Goal: Task Accomplishment & Management: Use online tool/utility

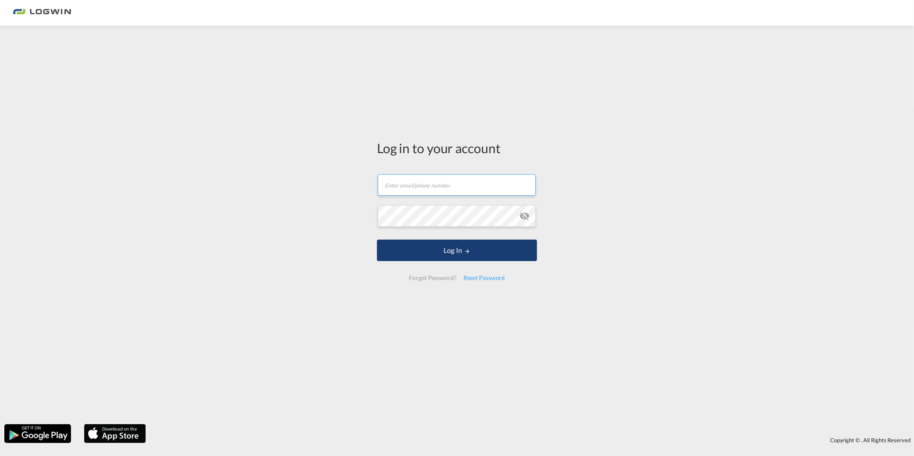
type input "[PERSON_NAME][EMAIL_ADDRESS][PERSON_NAME][DOMAIN_NAME]"
click at [466, 254] on md-icon "LOGIN" at bounding box center [467, 251] width 6 height 6
